Goal: Navigation & Orientation: Find specific page/section

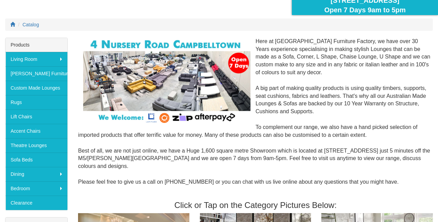
scroll to position [72, 0]
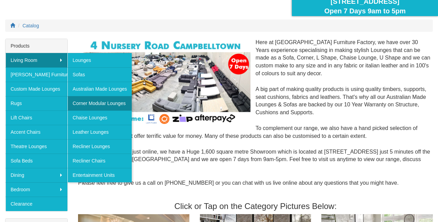
click at [89, 101] on link "Corner Modular Lounges" at bounding box center [99, 103] width 64 height 14
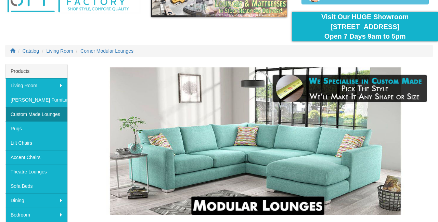
scroll to position [52, 0]
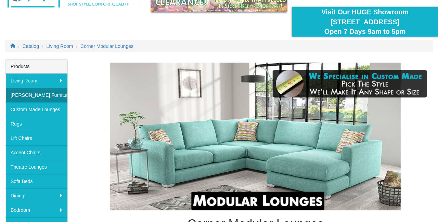
click at [38, 92] on link "[PERSON_NAME] Furniture" at bounding box center [36, 95] width 62 height 14
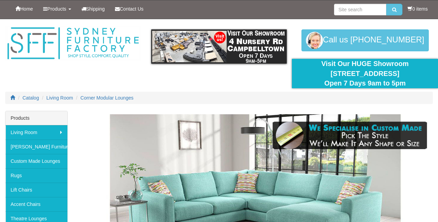
scroll to position [52, 0]
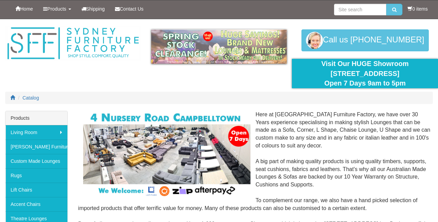
scroll to position [72, 0]
